Goal: Task Accomplishment & Management: Complete application form

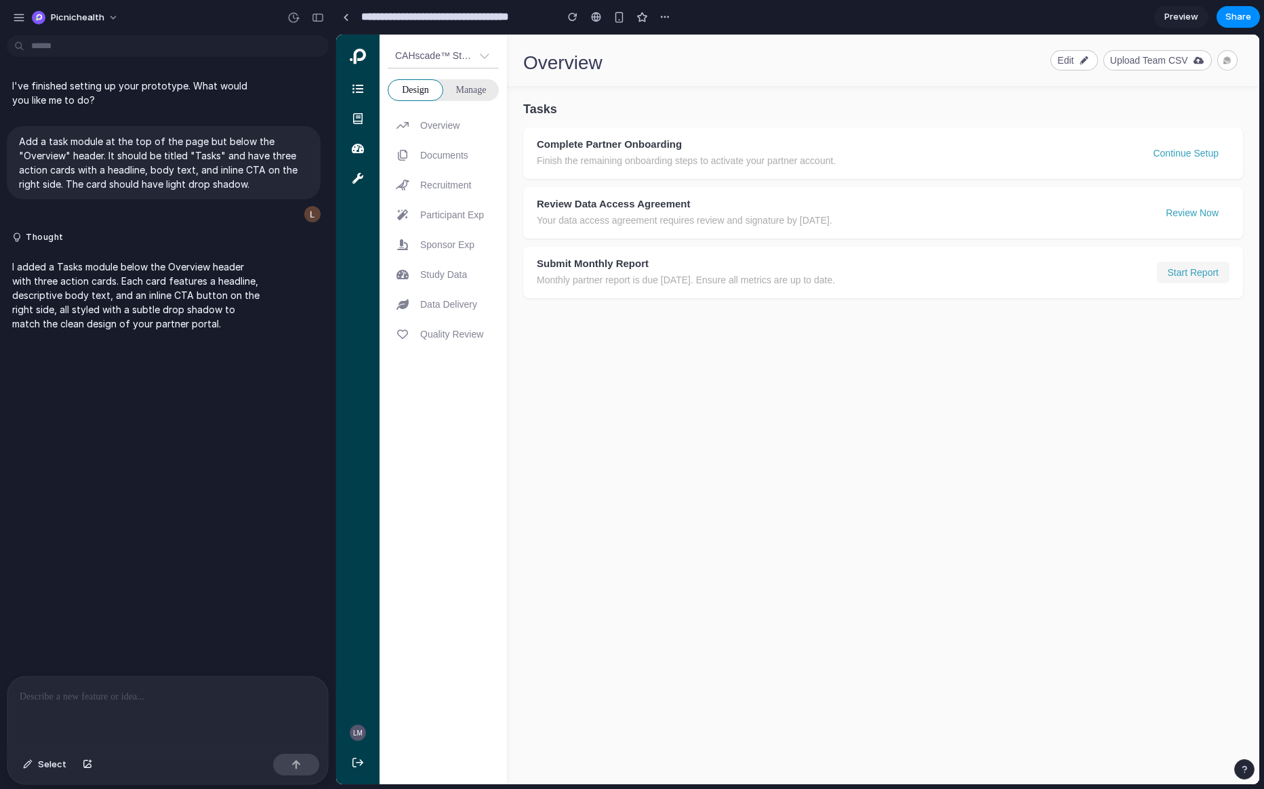
click at [1130, 276] on button "Start Report" at bounding box center [1193, 273] width 73 height 22
click at [1130, 214] on button "Review Now" at bounding box center [1192, 213] width 75 height 22
click at [1130, 141] on div "Complete Partner Onboarding Finish the remaining onboarding steps to activate y…" at bounding box center [883, 153] width 720 height 52
click at [1130, 152] on button "Continue Setup" at bounding box center [1185, 153] width 87 height 22
click at [1130, 209] on button "Review Now" at bounding box center [1192, 213] width 75 height 22
